Goal: Task Accomplishment & Management: Manage account settings

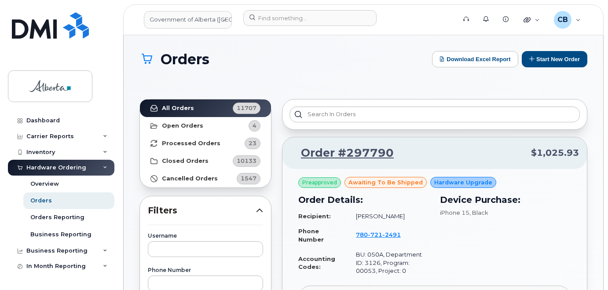
scroll to position [132, 0]
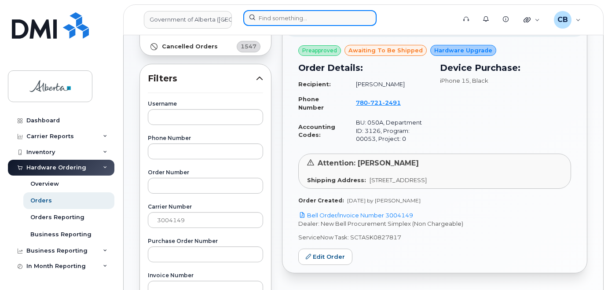
click at [270, 19] on input at bounding box center [309, 18] width 133 height 16
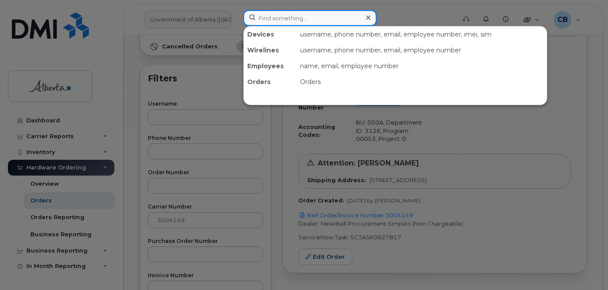
paste input "7807212491"
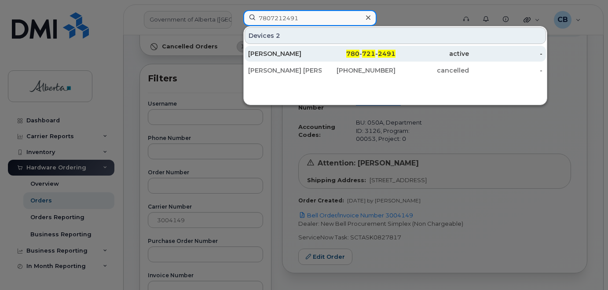
type input "7807212491"
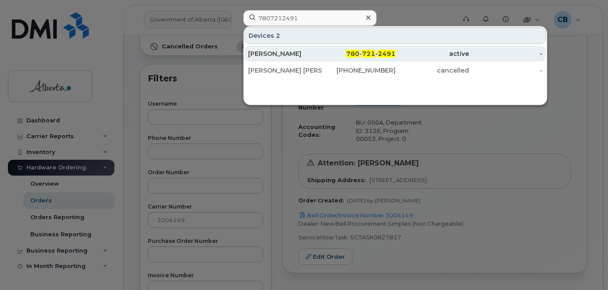
click at [266, 53] on div "[PERSON_NAME]" at bounding box center [284, 53] width 73 height 9
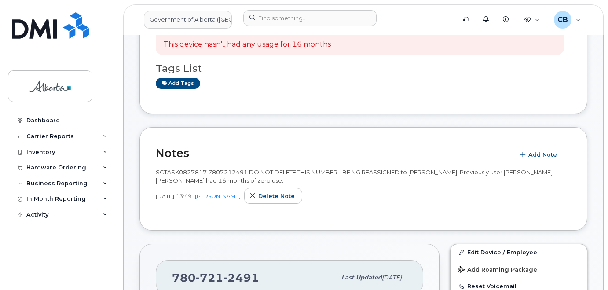
scroll to position [88, 0]
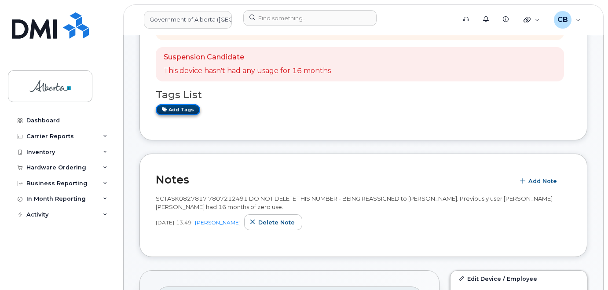
click at [178, 111] on link "Add tags" at bounding box center [178, 109] width 44 height 11
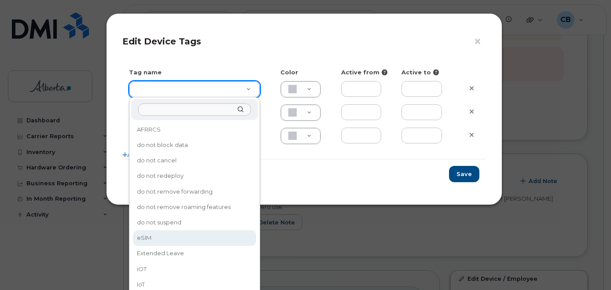
type input "eSIM"
type input "D6CDC1"
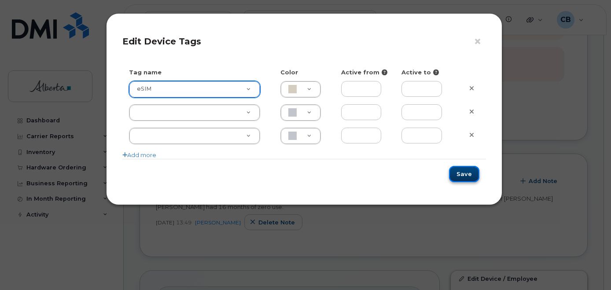
click at [465, 172] on button "Save" at bounding box center [464, 174] width 30 height 16
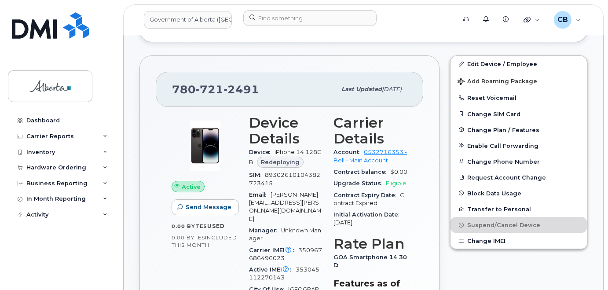
scroll to position [305, 0]
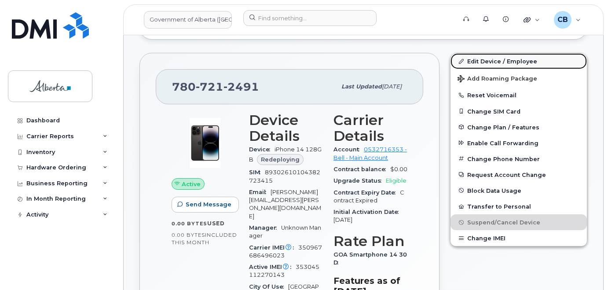
click at [482, 60] on link "Edit Device / Employee" at bounding box center [518, 61] width 136 height 16
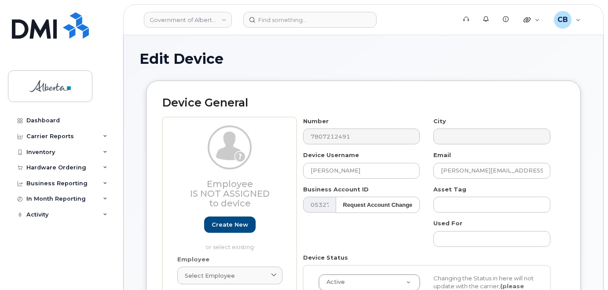
select select "4749738"
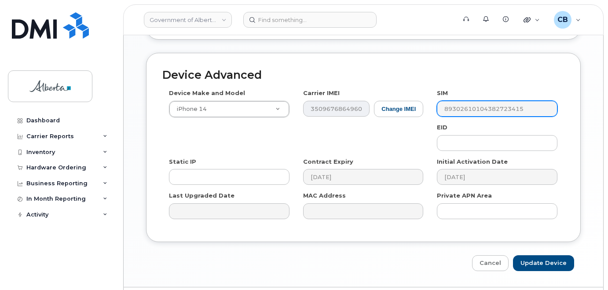
scroll to position [507, 0]
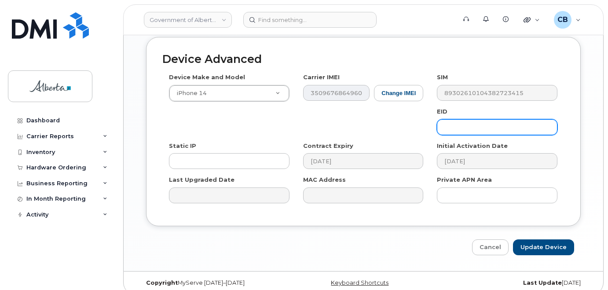
click at [487, 121] on input "text" at bounding box center [497, 127] width 121 height 16
paste input "89049032007208882600188882291320"
type input "89049032007208882600188882291320"
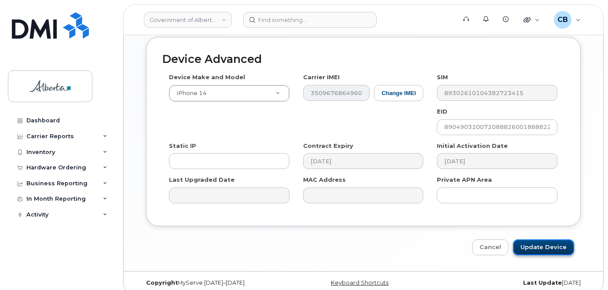
click at [543, 240] on input "Update Device" at bounding box center [543, 247] width 61 height 16
type input "Saving..."
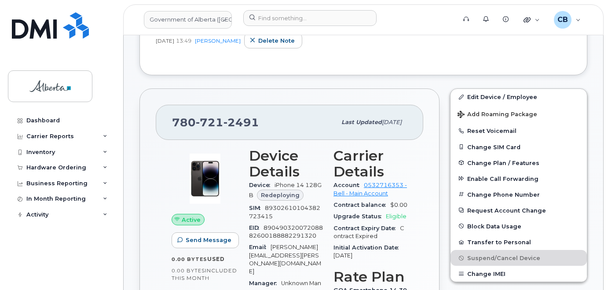
scroll to position [300, 0]
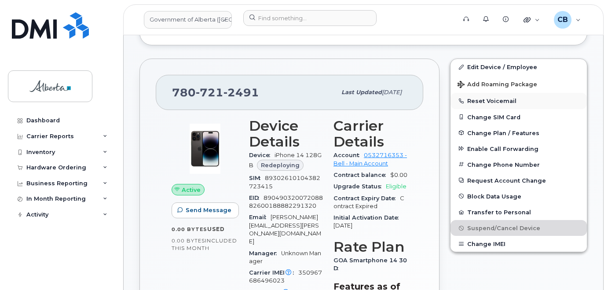
click at [490, 102] on button "Reset Voicemail" at bounding box center [518, 101] width 136 height 16
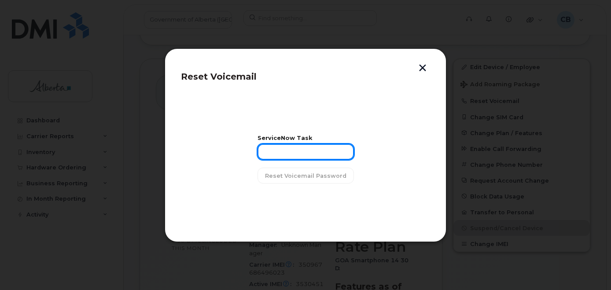
click at [273, 157] on input "text" at bounding box center [305, 152] width 96 height 16
paste input "SCTASK0827817"
type input "SCTASK0827817"
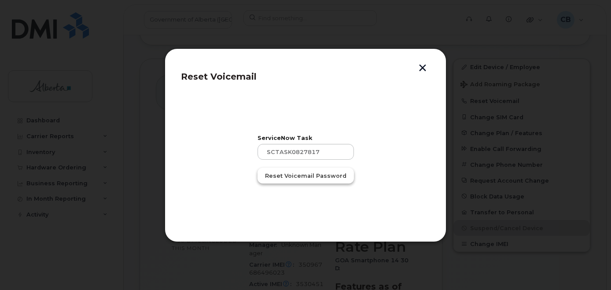
click at [281, 174] on span "Reset Voicemail Password" at bounding box center [305, 176] width 81 height 8
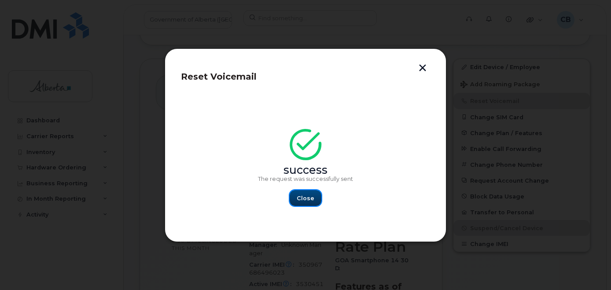
click at [301, 198] on span "Close" at bounding box center [305, 198] width 18 height 8
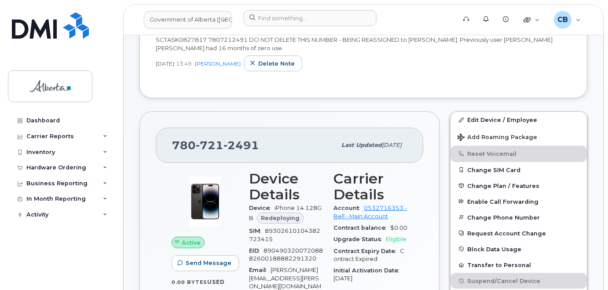
scroll to position [256, 0]
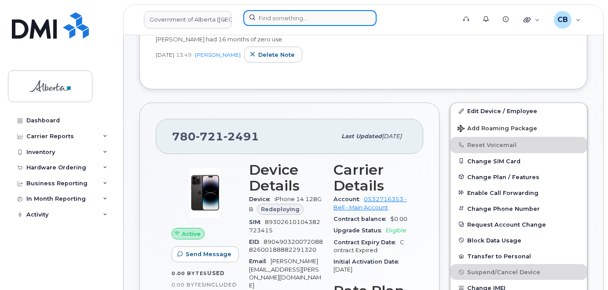
click at [273, 15] on input at bounding box center [309, 18] width 133 height 16
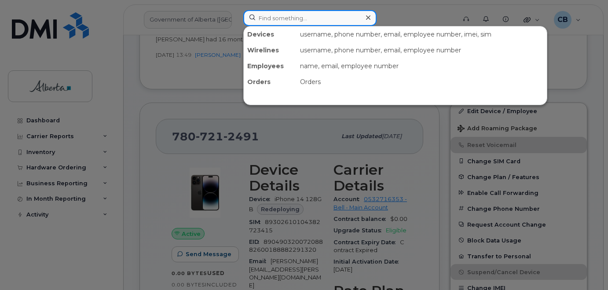
paste input "5879890540"
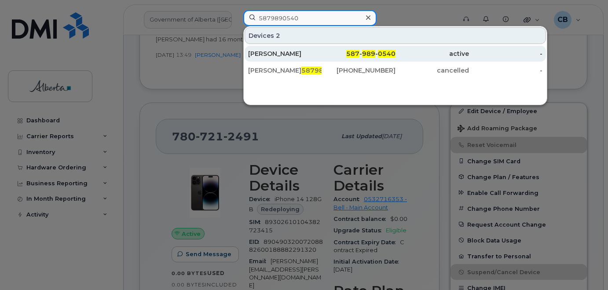
type input "5879890540"
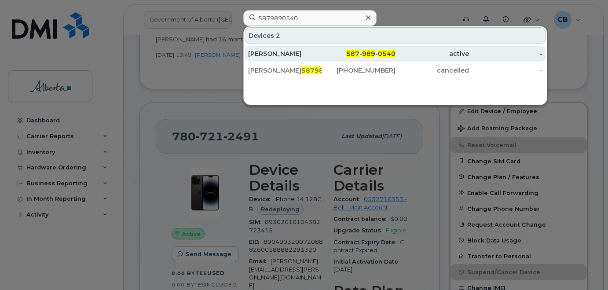
click at [262, 55] on div "[PERSON_NAME]" at bounding box center [284, 53] width 73 height 9
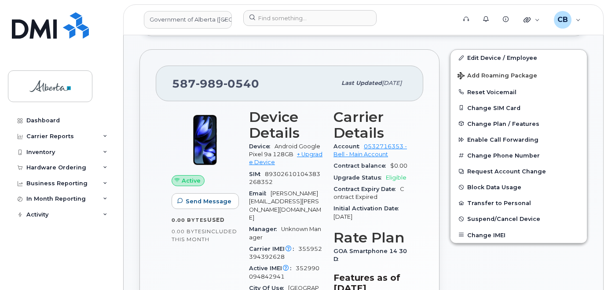
scroll to position [244, 0]
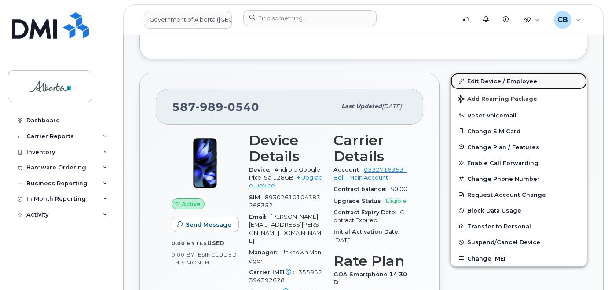
click at [484, 82] on link "Edit Device / Employee" at bounding box center [518, 81] width 136 height 16
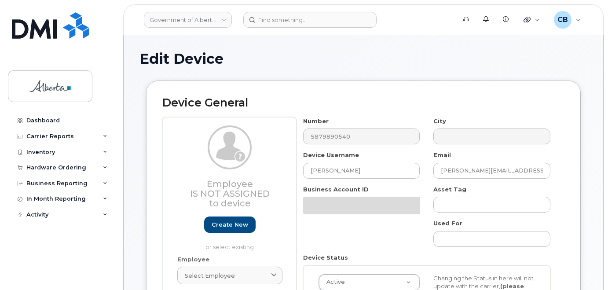
select select "4120335"
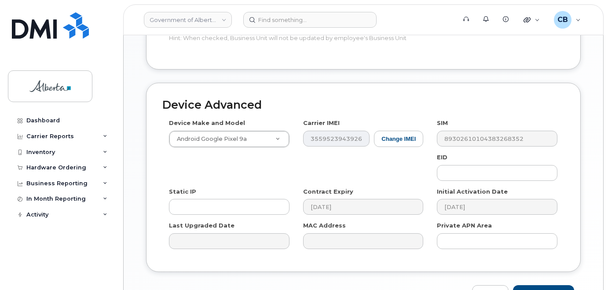
scroll to position [474, 0]
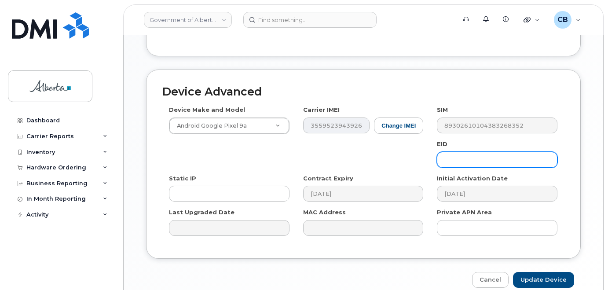
click at [449, 155] on input "text" at bounding box center [497, 160] width 121 height 16
paste input "89033023553429009100039909167324"
type input "89033023553429009100039909167324"
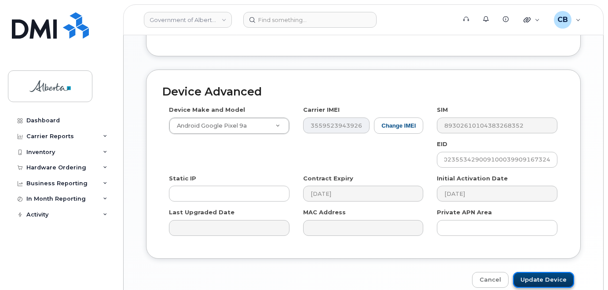
scroll to position [0, 0]
click at [545, 272] on input "Update Device" at bounding box center [543, 280] width 61 height 16
type input "Saving..."
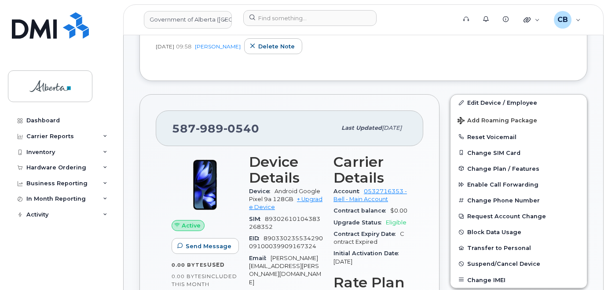
scroll to position [238, 0]
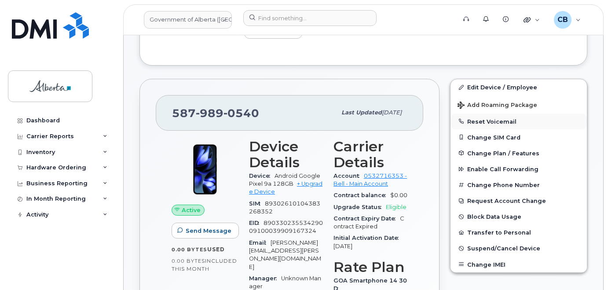
click at [495, 123] on button "Reset Voicemail" at bounding box center [518, 121] width 136 height 16
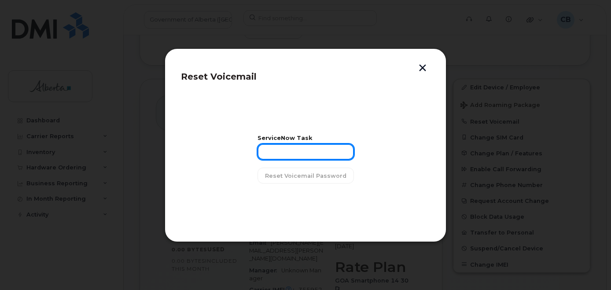
click at [274, 149] on input "text" at bounding box center [305, 152] width 96 height 16
paste input "SCTASK0816627"
type input "SCTASK0816627"
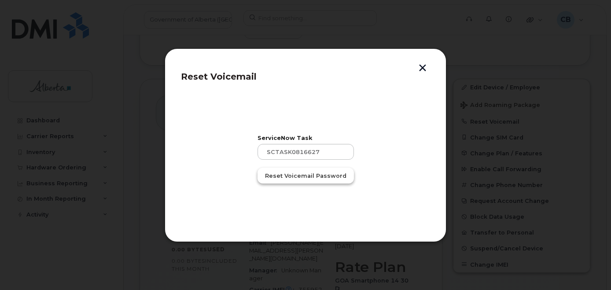
click at [283, 176] on span "Reset Voicemail Password" at bounding box center [305, 176] width 81 height 8
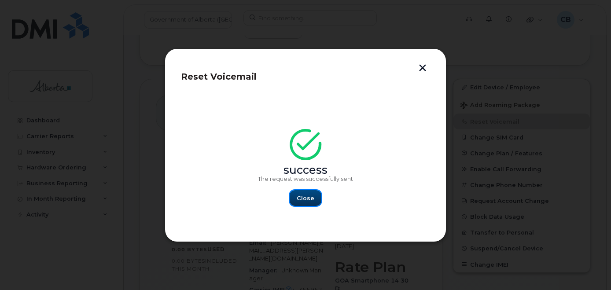
click at [311, 201] on span "Close" at bounding box center [305, 198] width 18 height 8
